Goal: Task Accomplishment & Management: Manage account settings

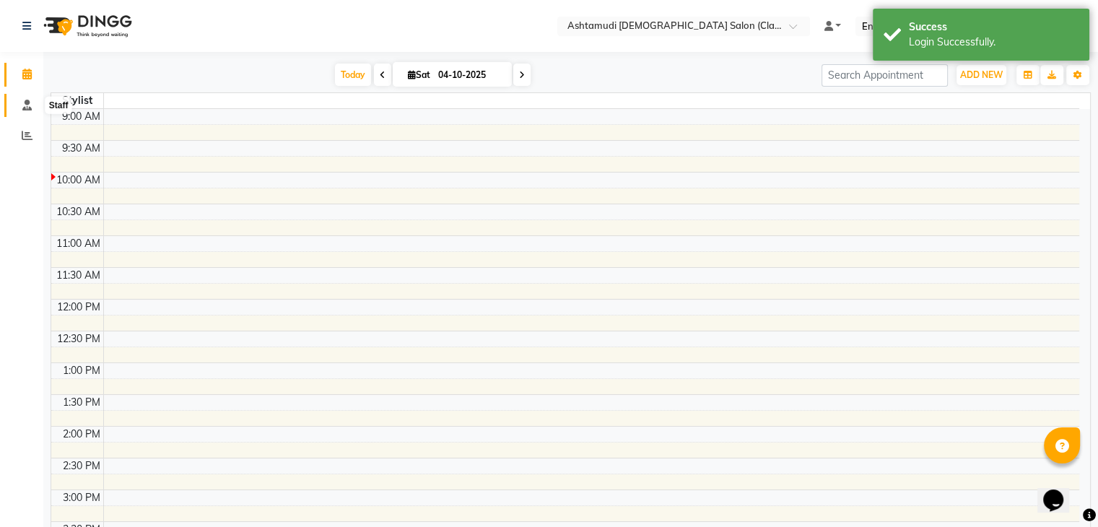
click at [29, 103] on icon at bounding box center [26, 105] width 9 height 11
